Goal: Task Accomplishment & Management: Manage account settings

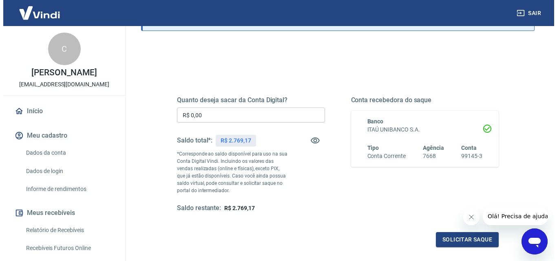
scroll to position [71, 0]
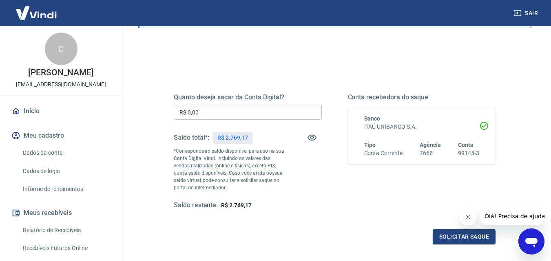
click at [208, 114] on input "R$ 0,00" at bounding box center [248, 112] width 148 height 15
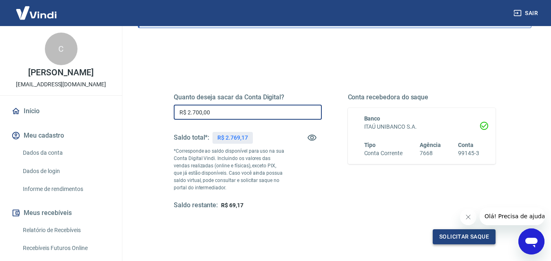
type input "R$ 2.700,00"
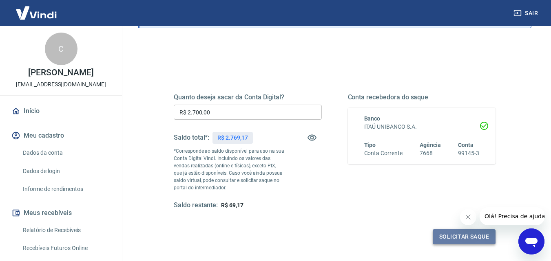
click at [441, 234] on button "Solicitar saque" at bounding box center [463, 236] width 63 height 15
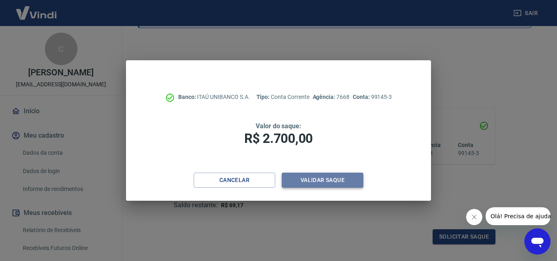
click at [342, 180] on button "Validar saque" at bounding box center [323, 180] width 82 height 15
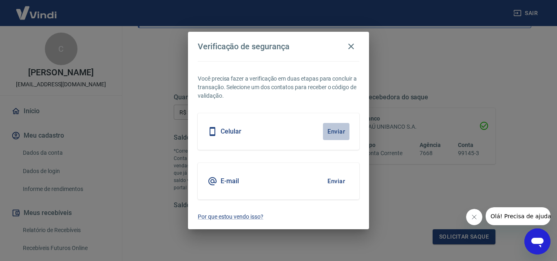
click at [339, 130] on button "Enviar" at bounding box center [336, 131] width 26 height 17
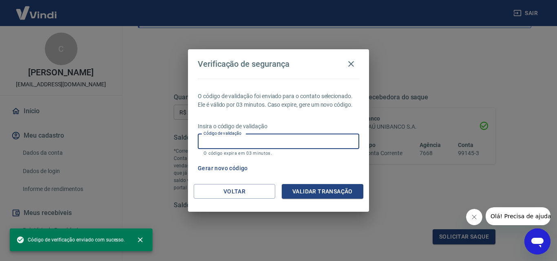
click at [241, 141] on input "Código de validação" at bounding box center [278, 141] width 161 height 15
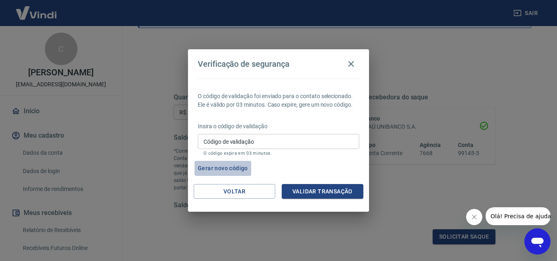
click at [215, 166] on button "Gerar novo código" at bounding box center [222, 168] width 57 height 15
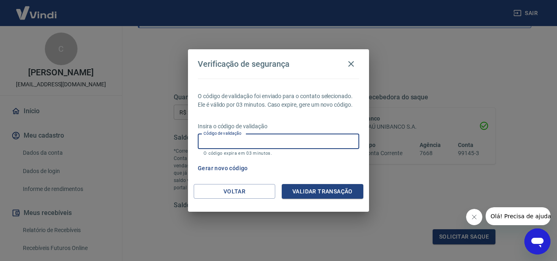
click at [228, 139] on input "Código de validação" at bounding box center [278, 141] width 161 height 15
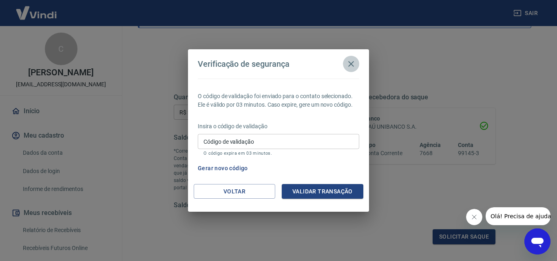
click at [349, 66] on icon "button" at bounding box center [351, 64] width 6 height 6
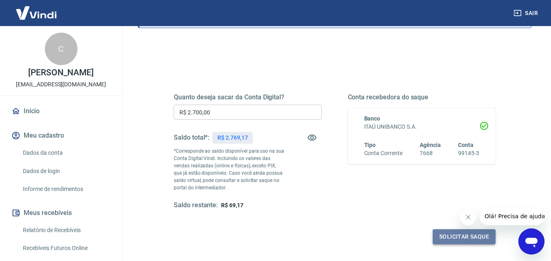
click at [444, 235] on button "Solicitar saque" at bounding box center [463, 236] width 63 height 15
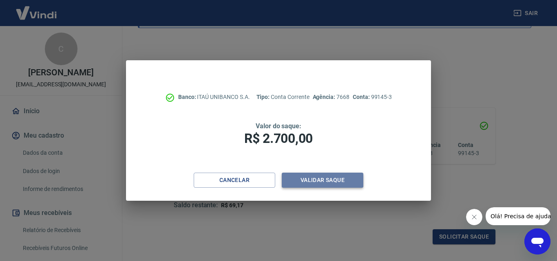
click at [339, 181] on button "Validar saque" at bounding box center [323, 180] width 82 height 15
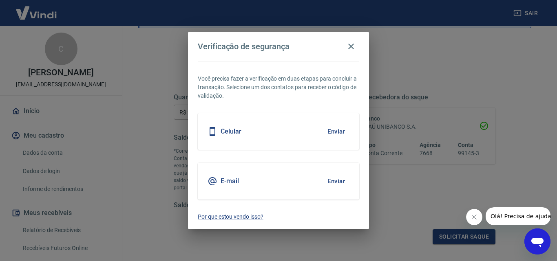
click at [338, 179] on button "Enviar" at bounding box center [336, 181] width 26 height 17
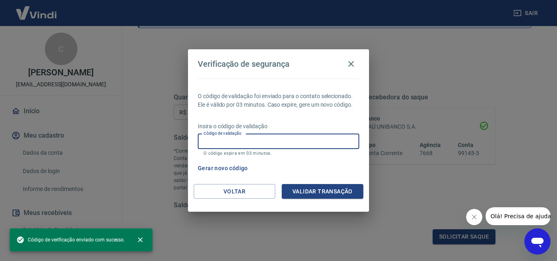
click at [254, 141] on input "Código de validação" at bounding box center [278, 141] width 161 height 15
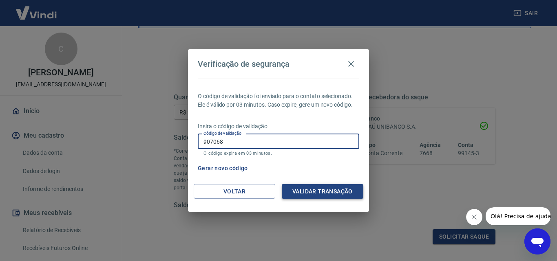
type input "907068"
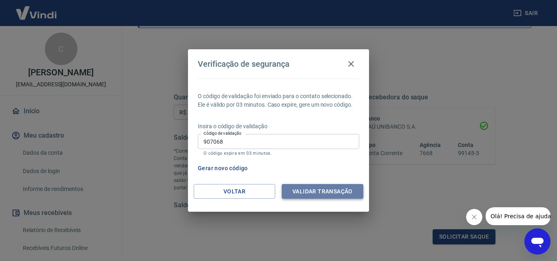
click at [335, 194] on button "Validar transação" at bounding box center [323, 191] width 82 height 15
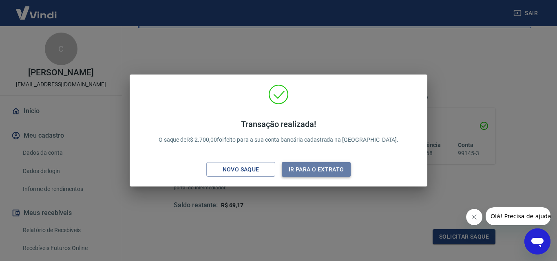
click at [335, 166] on button "Ir para o extrato" at bounding box center [316, 169] width 69 height 15
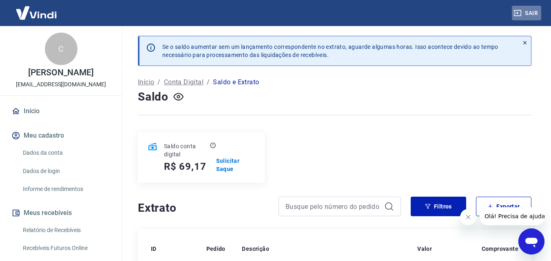
click at [534, 11] on button "Sair" at bounding box center [526, 13] width 29 height 15
